Goal: Transaction & Acquisition: Obtain resource

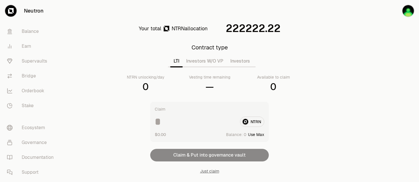
click at [291, 54] on div "Contract type LTI Investors W/O VP Investors NTRN unlocking/day 0 Vesting time …" at bounding box center [209, 67] width 185 height 49
click at [204, 80] on div "Vesting time remaining —" at bounding box center [209, 83] width 57 height 18
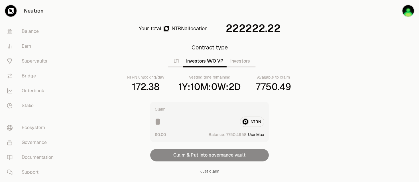
click at [205, 58] on button "Investors W/O VP" at bounding box center [205, 60] width 44 height 11
click at [243, 63] on button "Investors" at bounding box center [240, 60] width 27 height 11
click at [214, 59] on button "Investors W/O VP" at bounding box center [205, 60] width 44 height 11
click at [243, 63] on button "Investors" at bounding box center [240, 60] width 27 height 11
click at [258, 135] on button "Use Max" at bounding box center [256, 134] width 16 height 6
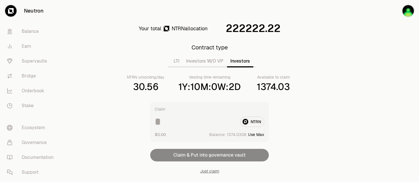
type input "*********"
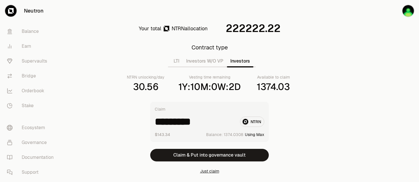
click at [208, 172] on button "Just claim" at bounding box center [209, 171] width 19 height 6
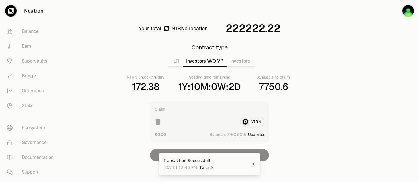
click at [210, 62] on button "Investors W/O VP" at bounding box center [205, 60] width 44 height 11
click at [259, 136] on button "Use Max" at bounding box center [256, 134] width 16 height 6
type input "**********"
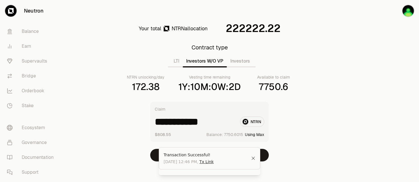
click at [255, 160] on icon "Close" at bounding box center [253, 158] width 4 height 5
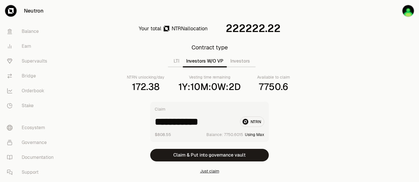
click at [211, 172] on button "Just claim" at bounding box center [209, 171] width 19 height 6
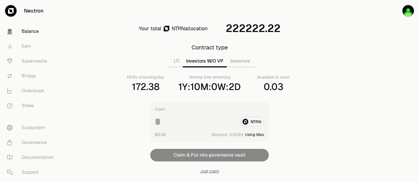
click at [33, 33] on link "Balance" at bounding box center [31, 31] width 59 height 15
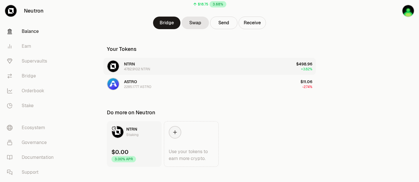
scroll to position [76, 0]
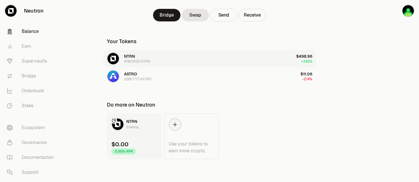
click at [151, 56] on button "NTRN 4782.9102 NTRN $498.96 +3.82%" at bounding box center [210, 58] width 212 height 17
click at [127, 58] on span "NTRN" at bounding box center [129, 56] width 11 height 5
click at [115, 58] on img "button" at bounding box center [113, 58] width 11 height 11
click at [146, 57] on div "NTRN 4782.9102 NTRN" at bounding box center [137, 58] width 26 height 10
click at [32, 47] on link "Earn" at bounding box center [31, 46] width 59 height 15
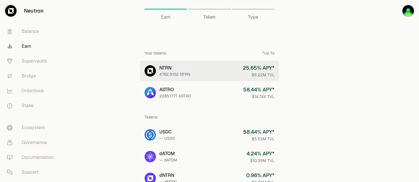
click at [190, 72] on link "NTRN 4782.9102 NTRN 25.65 % APY* $6.22M TVL" at bounding box center [209, 70] width 139 height 21
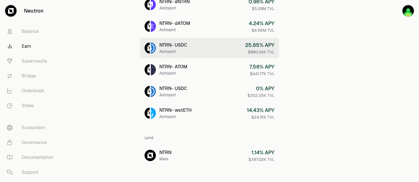
scroll to position [90, 0]
